Goal: Task Accomplishment & Management: Use online tool/utility

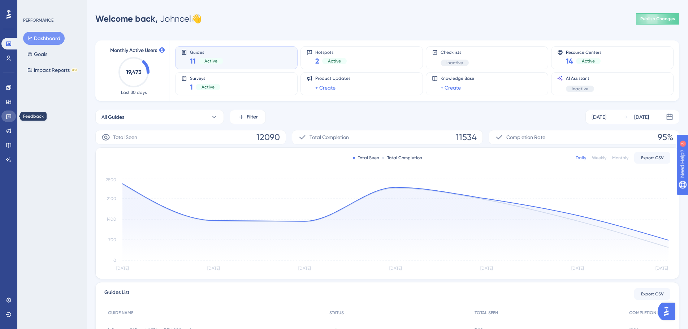
drag, startPoint x: 8, startPoint y: 118, endPoint x: 5, endPoint y: 115, distance: 3.9
click at [8, 118] on icon at bounding box center [9, 116] width 6 height 6
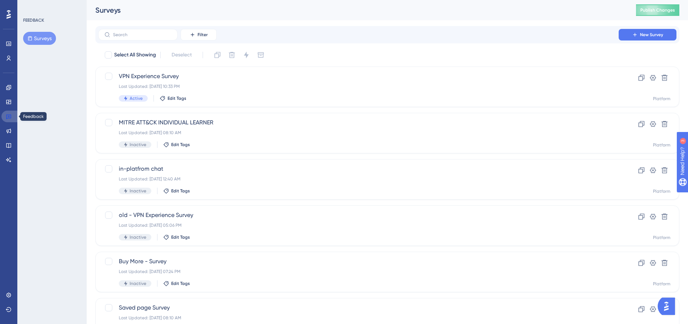
click at [8, 118] on icon at bounding box center [8, 116] width 5 height 5
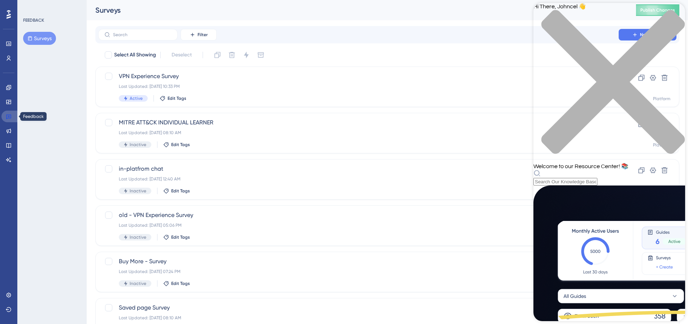
click at [4, 118] on link at bounding box center [9, 116] width 17 height 12
click at [60, 129] on div "FEEDBACK Surveys" at bounding box center [51, 162] width 69 height 324
click at [66, 130] on div "FEEDBACK Surveys" at bounding box center [51, 162] width 69 height 324
click at [510, 23] on div "Performance Users Engagement Widgets Feedback Product Updates Knowledge Base AI…" at bounding box center [387, 274] width 601 height 549
click at [670, 13] on div "close resource center" at bounding box center [609, 86] width 152 height 153
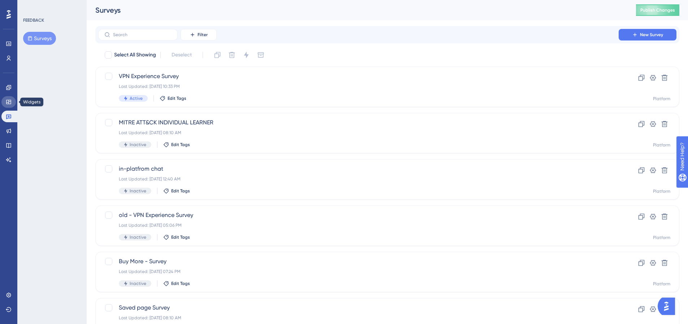
drag, startPoint x: 6, startPoint y: 100, endPoint x: 7, endPoint y: 108, distance: 7.3
click at [6, 100] on icon at bounding box center [9, 102] width 6 height 6
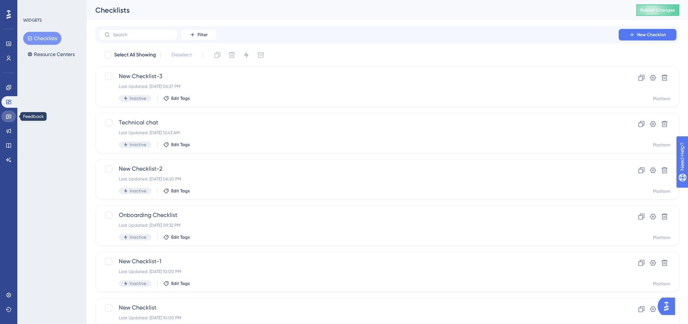
click at [8, 113] on link at bounding box center [8, 116] width 14 height 12
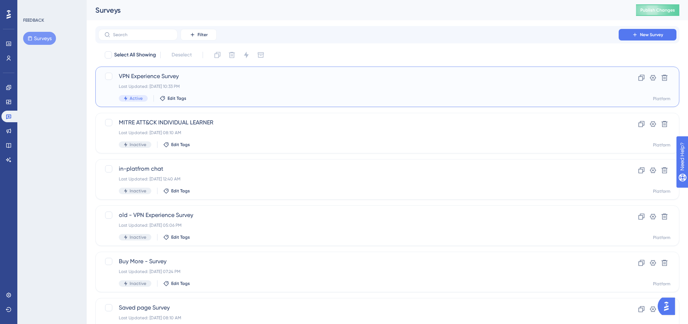
click at [141, 74] on span "VPN Experience Survey" at bounding box center [358, 76] width 479 height 9
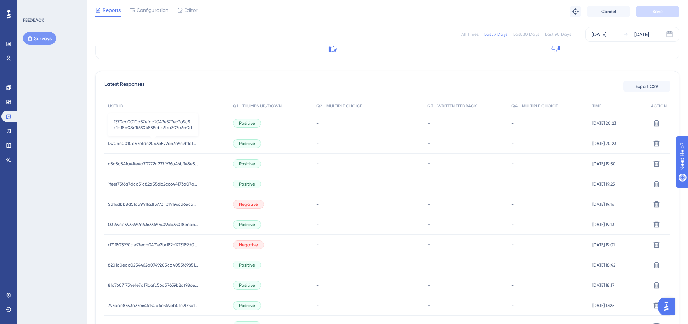
scroll to position [181, 0]
click at [192, 204] on span "5d16dbb8d51ca9411a3f3773ffb14196cd6ecab9056d50e5aaa0f0fb8afd5cbc" at bounding box center [153, 203] width 90 height 6
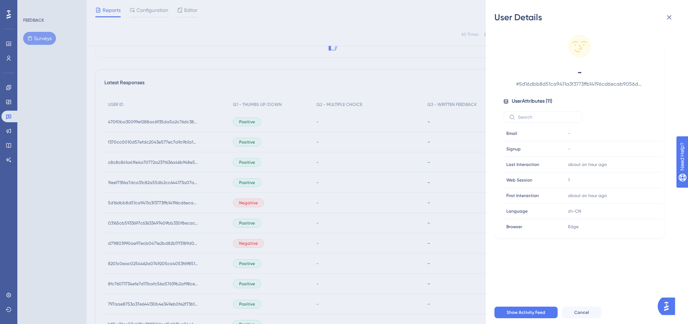
click at [196, 201] on div "User Details - # 5d16dbb8d51ca9411a3f3773ffb14196cd6ecab9056d50e5aaa0f0fb8afd5c…" at bounding box center [344, 162] width 688 height 324
